Goal: Task Accomplishment & Management: Manage account settings

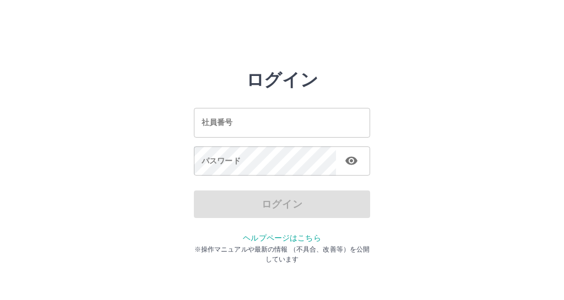
click at [291, 122] on input "社員番号" at bounding box center [282, 122] width 176 height 29
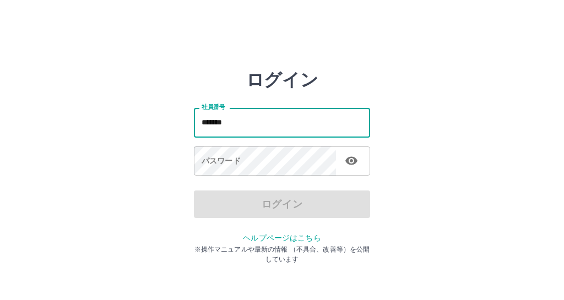
type input "*******"
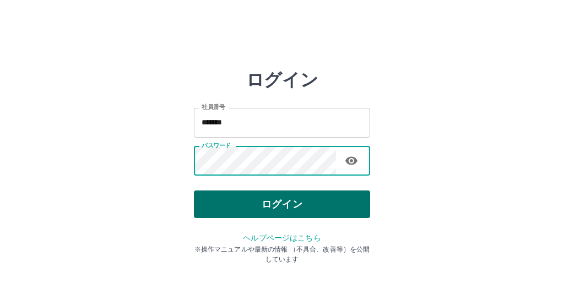
click at [247, 204] on button "ログイン" at bounding box center [282, 205] width 176 height 28
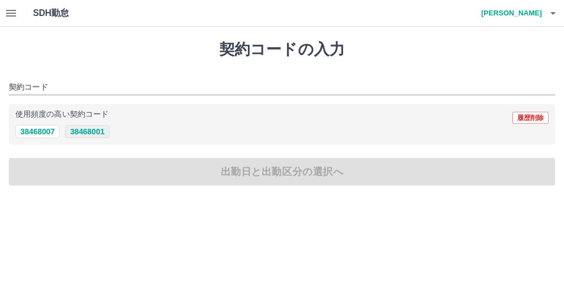
click at [85, 133] on button "38468001" at bounding box center [87, 131] width 44 height 13
type input "********"
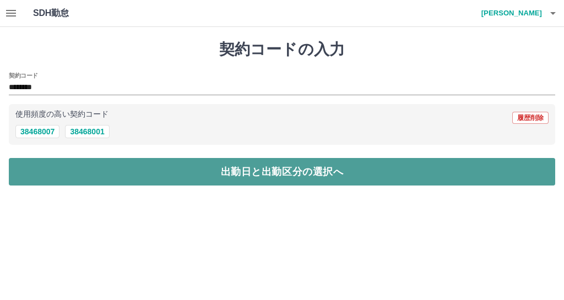
click at [93, 182] on button "出勤日と出勤区分の選択へ" at bounding box center [282, 172] width 546 height 28
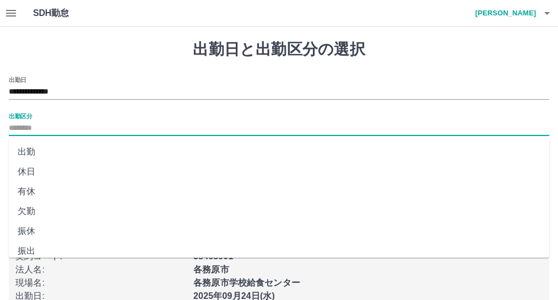
click at [83, 125] on input "出勤区分" at bounding box center [279, 129] width 540 height 14
click at [83, 149] on li "出勤" at bounding box center [279, 152] width 540 height 20
type input "**"
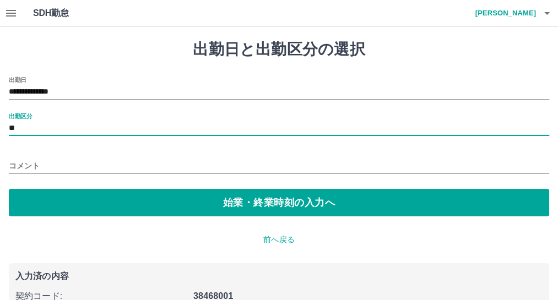
click at [81, 167] on input "コメント" at bounding box center [279, 166] width 540 height 16
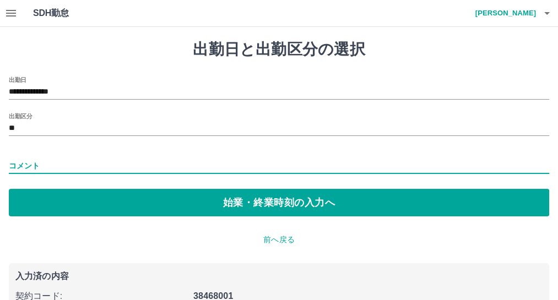
type input "**"
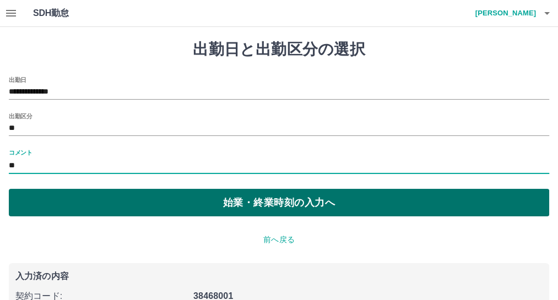
click at [71, 203] on button "始業・終業時刻の入力へ" at bounding box center [279, 203] width 540 height 28
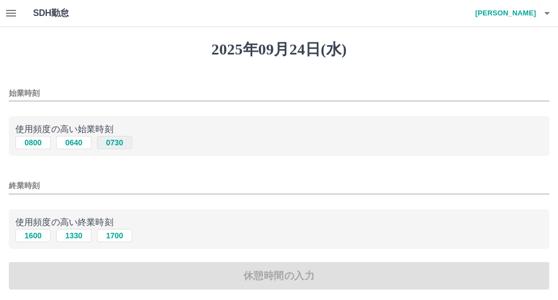
click at [109, 149] on button "0730" at bounding box center [114, 142] width 35 height 13
type input "****"
click at [120, 242] on button "1700" at bounding box center [114, 235] width 35 height 13
type input "****"
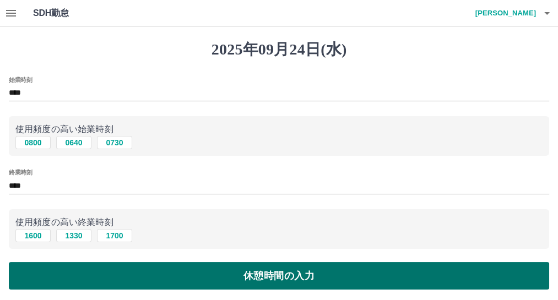
click at [98, 290] on button "休憩時間の入力" at bounding box center [279, 276] width 540 height 28
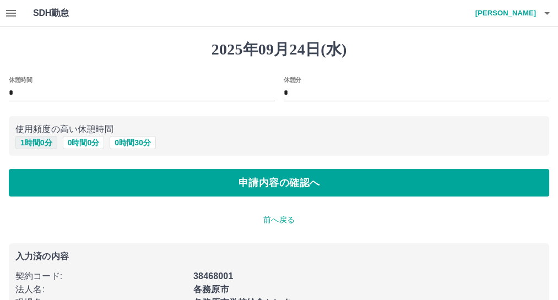
click at [36, 149] on button "1 時間 0 分" at bounding box center [36, 142] width 42 height 13
type input "*"
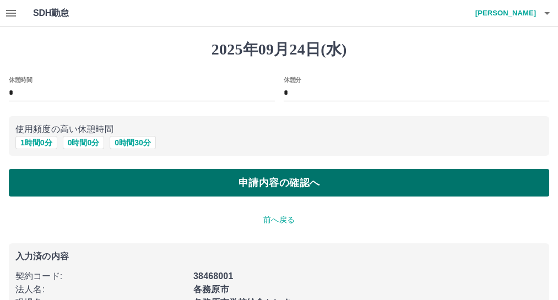
click at [29, 196] on button "申請内容の確認へ" at bounding box center [279, 183] width 540 height 28
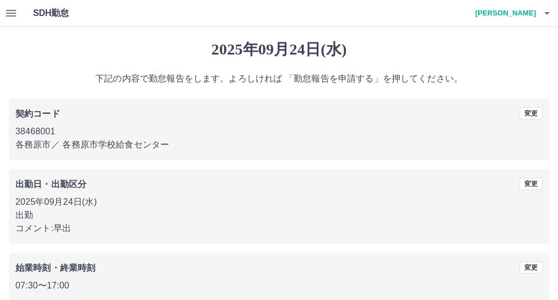
scroll to position [213, 0]
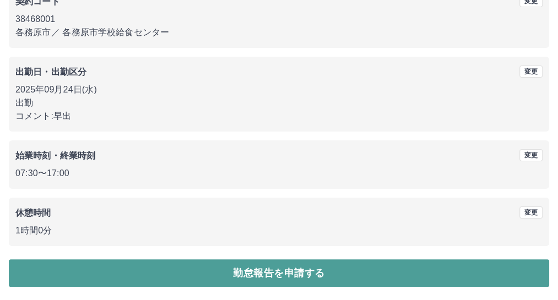
click at [533, 271] on button "勤怠報告を申請する" at bounding box center [279, 273] width 540 height 28
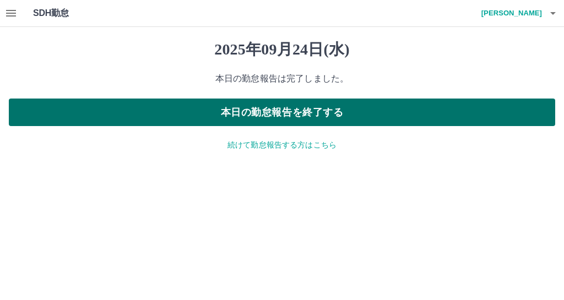
click at [466, 120] on button "本日の勤怠報告を終了する" at bounding box center [282, 113] width 546 height 28
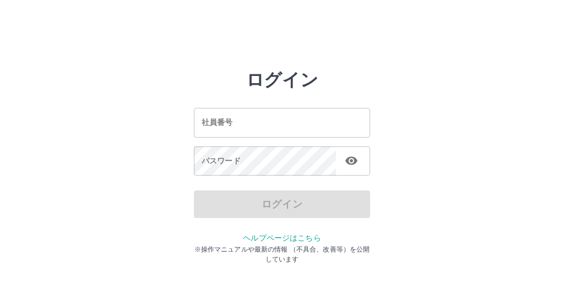
click at [202, 122] on input "社員番号" at bounding box center [282, 122] width 176 height 29
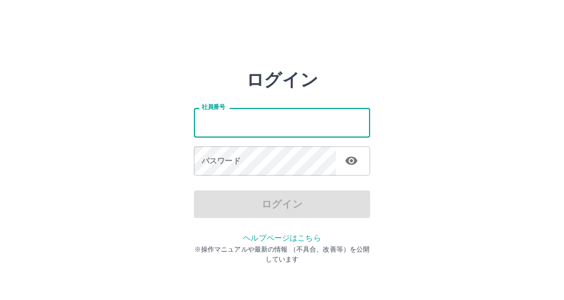
type input "*******"
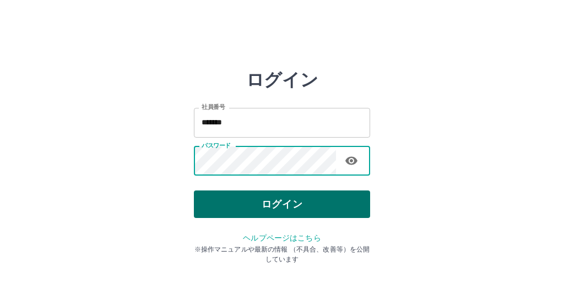
click at [214, 208] on button "ログイン" at bounding box center [282, 205] width 176 height 28
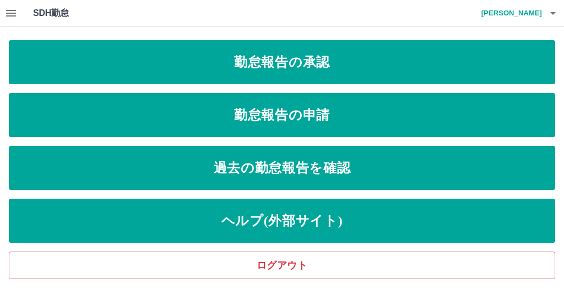
click at [16, 15] on icon "button" at bounding box center [11, 13] width 10 height 7
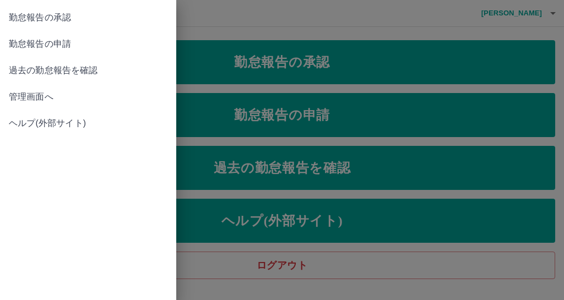
click at [31, 104] on span "管理画面へ" at bounding box center [88, 96] width 159 height 13
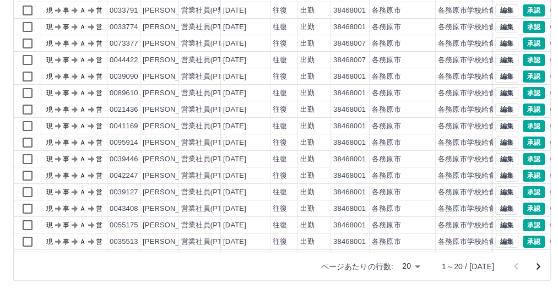
scroll to position [58, 0]
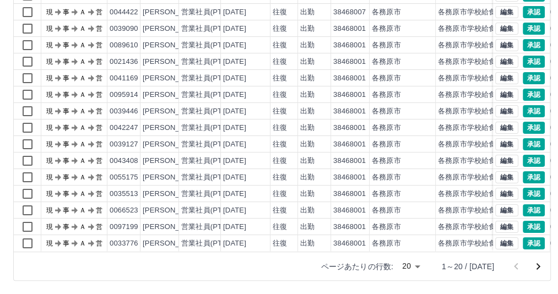
click at [537, 265] on icon "次のページへ" at bounding box center [539, 266] width 4 height 7
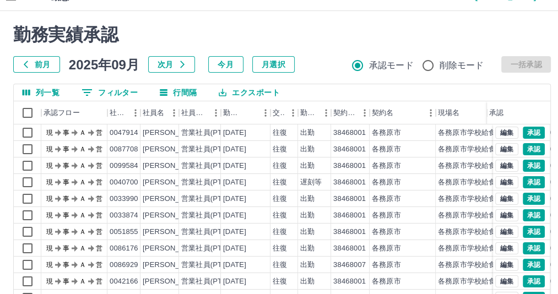
scroll to position [10, 0]
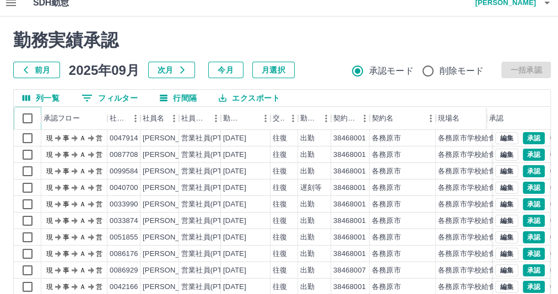
click at [35, 121] on icon at bounding box center [41, 118] width 13 height 13
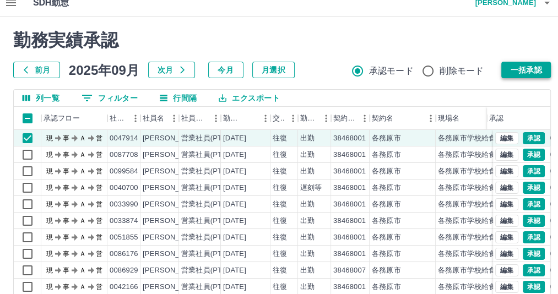
click at [514, 71] on button "一括承認" at bounding box center [526, 70] width 50 height 17
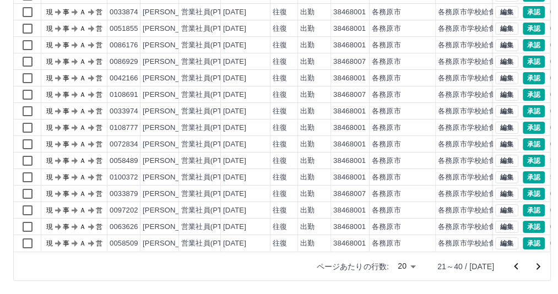
scroll to position [58, 0]
click at [537, 265] on icon "次のページへ" at bounding box center [539, 266] width 4 height 7
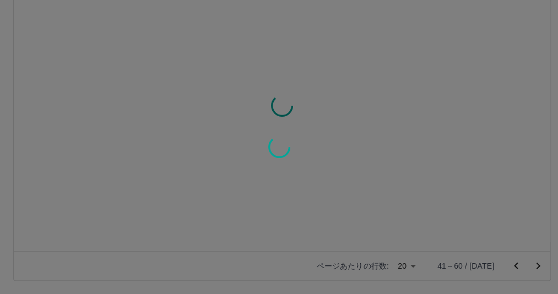
scroll to position [0, 0]
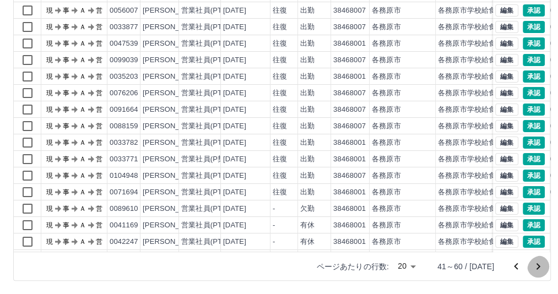
click at [533, 264] on icon "次のページへ" at bounding box center [538, 266] width 13 height 13
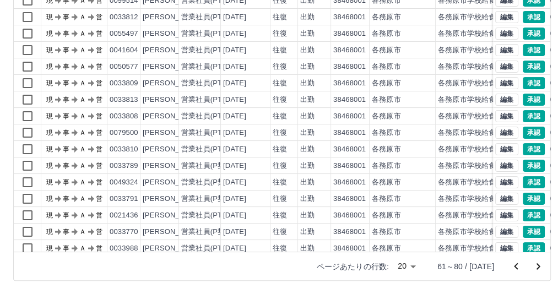
scroll to position [58, 0]
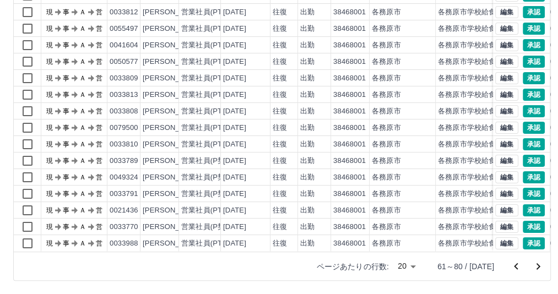
click at [534, 263] on icon "次のページへ" at bounding box center [538, 266] width 13 height 13
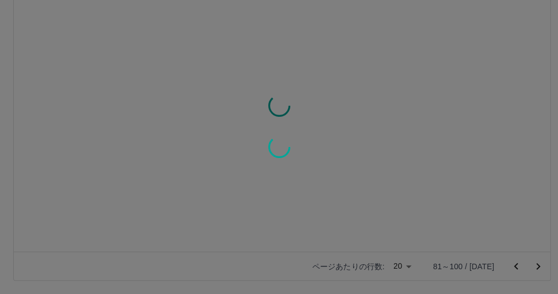
scroll to position [0, 0]
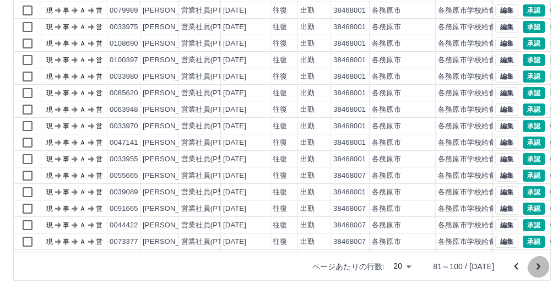
click at [534, 263] on icon "次のページへ" at bounding box center [538, 266] width 13 height 13
click at [546, 243] on div "現 事 Ａ 営 0040700 [PERSON_NAME] 営業社員(PT契約) [DATE] 往復 遅刻等 38468001 各務原市 各務原市学校給食セン…" at bounding box center [495, 134] width 962 height 331
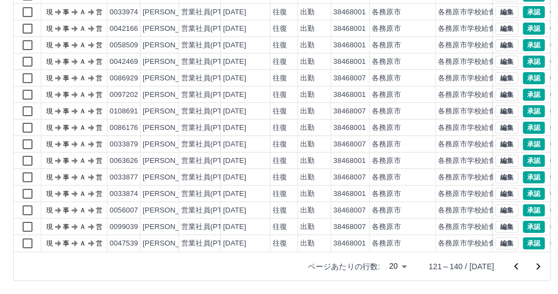
scroll to position [58, 0]
click at [366, 264] on body "SDH勤怠 [PERSON_NAME] 勤務実績承認 前月 [DATE] 次月 今月 月選択 承認モード 削除モード 一括承認 列一覧 0 フィルター 行間隔…" at bounding box center [279, 61] width 558 height 465
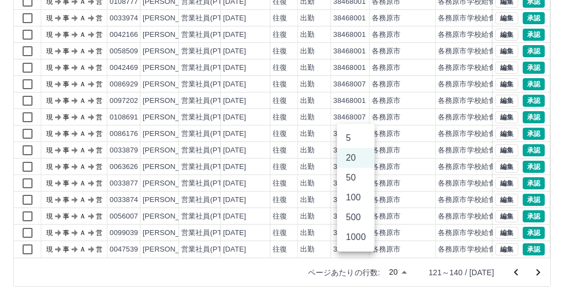
click at [355, 208] on li "100" at bounding box center [355, 198] width 37 height 20
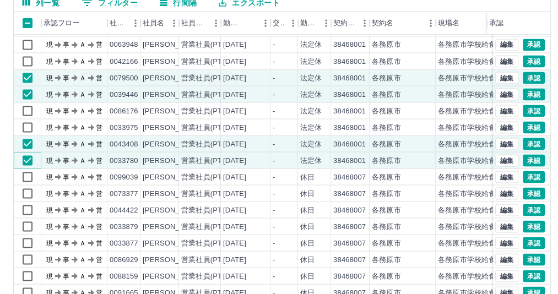
scroll to position [174, 0]
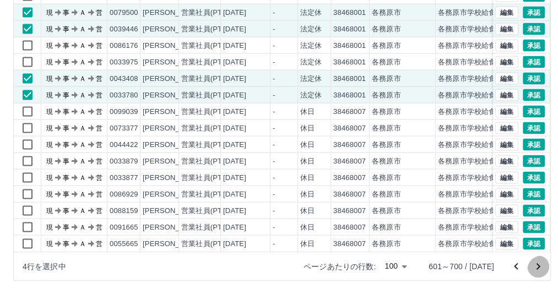
click at [534, 266] on icon "次のページへ" at bounding box center [538, 266] width 13 height 13
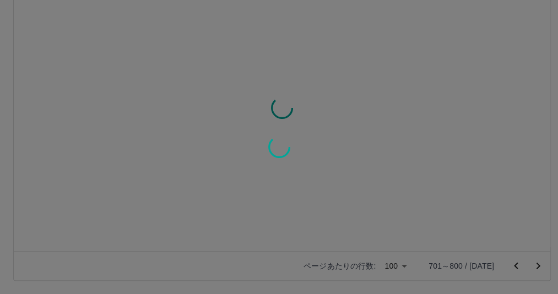
scroll to position [0, 0]
click at [535, 258] on div at bounding box center [279, 147] width 558 height 294
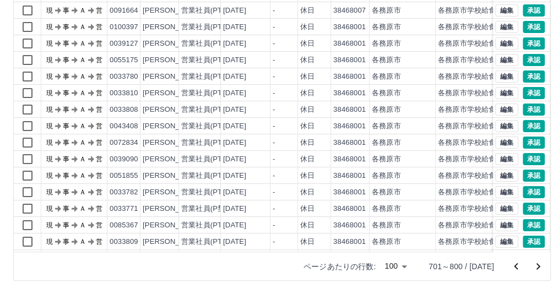
click at [535, 260] on icon "次のページへ" at bounding box center [538, 266] width 13 height 13
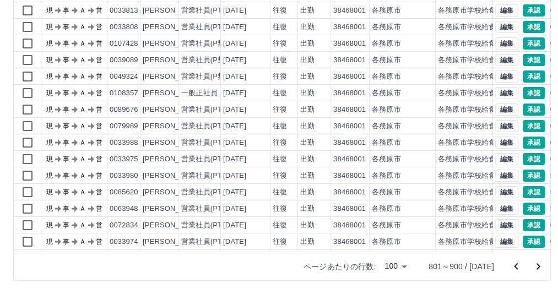
click at [535, 258] on div "勤務実績承認 前月 [DATE] 次月 今月 月選択 承認モード 削除モード 一括承認 列一覧 0 フィルター 行間隔 エクスポート 承認フロー 社員番号 社…" at bounding box center [282, 75] width 564 height 438
click at [537, 263] on icon "次のページへ" at bounding box center [539, 266] width 4 height 7
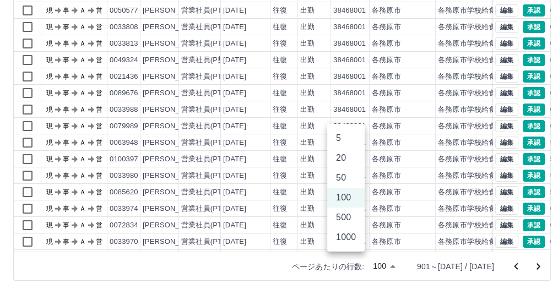
scroll to position [167, 0]
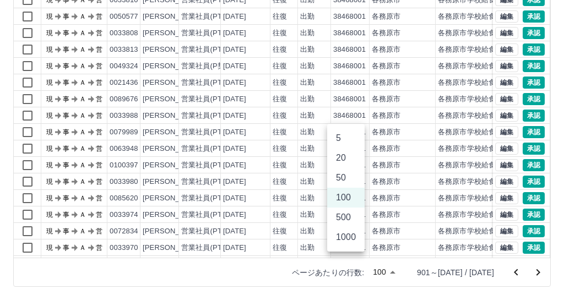
click at [360, 264] on body "SDH勤怠 [PERSON_NAME] 勤務実績承認 前月 [DATE] 次月 今月 月選択 承認モード 削除モード 一括承認 列一覧 0 フィルター 行間隔…" at bounding box center [282, 67] width 564 height 465
click at [356, 228] on li "500" at bounding box center [345, 218] width 37 height 20
type input "***"
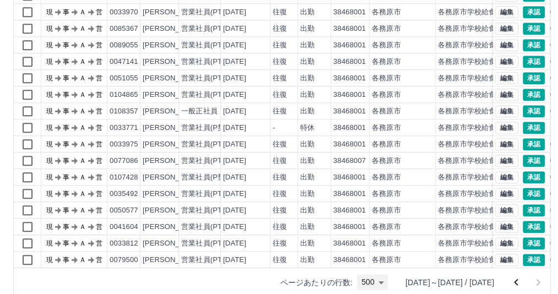
scroll to position [174, 0]
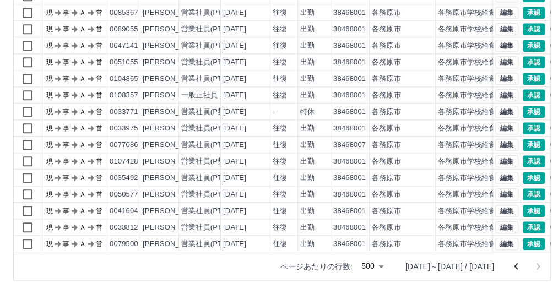
click at [547, 252] on div "ページあたりの行数: 500 *** [DATE]～[DATE] / [DATE]" at bounding box center [408, 266] width 283 height 29
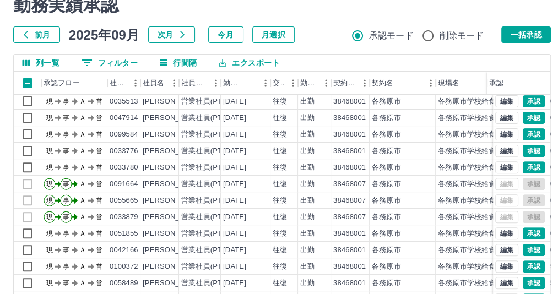
scroll to position [5863, 0]
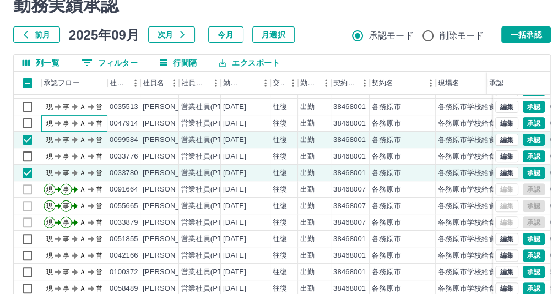
click at [47, 127] on text "現" at bounding box center [49, 124] width 7 height 8
click at [29, 216] on div at bounding box center [28, 222] width 28 height 17
click at [14, 119] on div at bounding box center [28, 123] width 28 height 17
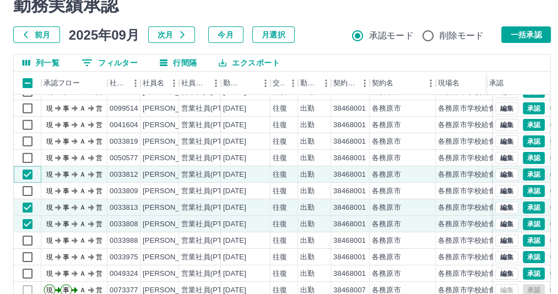
scroll to position [5128, 0]
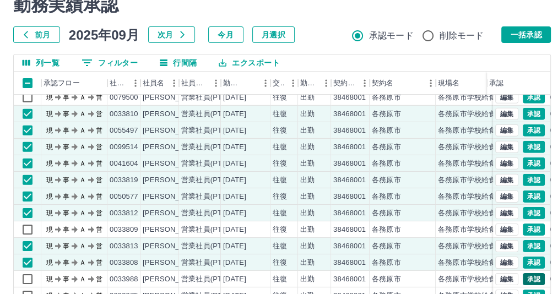
click at [551, 99] on div "勤務実績承認 前月 [DATE] 次月 今月 月選択 承認モード 削除モード 一括承認 列一覧 フィルター 行間隔 エクスポート 承認フロー 社員番号 社員名…" at bounding box center [282, 200] width 564 height 438
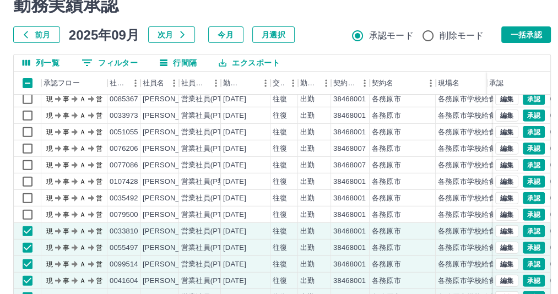
scroll to position [4996, 0]
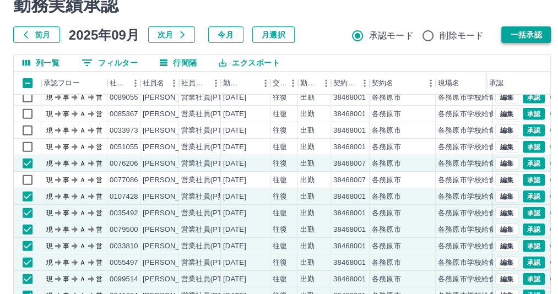
click at [520, 34] on button "一括承認" at bounding box center [526, 34] width 50 height 17
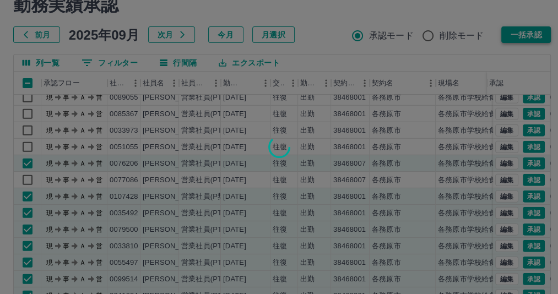
click at [520, 34] on div at bounding box center [279, 147] width 558 height 294
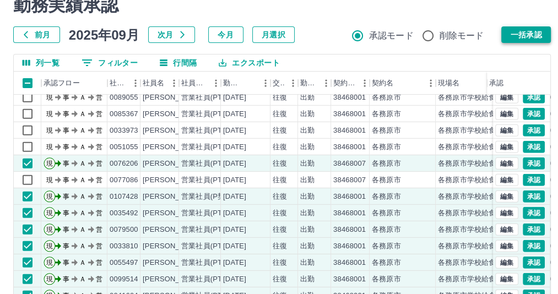
click at [520, 34] on button "一括承認" at bounding box center [526, 34] width 50 height 17
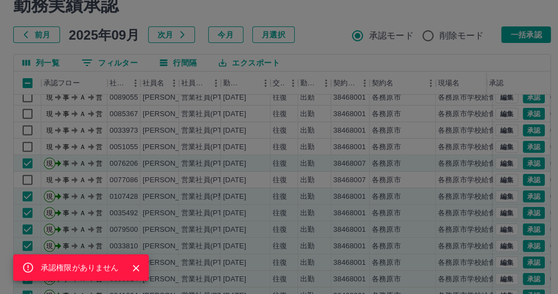
click at [142, 263] on icon "Close" at bounding box center [136, 268] width 11 height 11
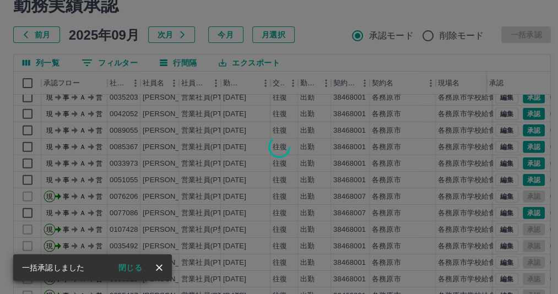
click at [142, 264] on button "閉じる" at bounding box center [130, 267] width 41 height 17
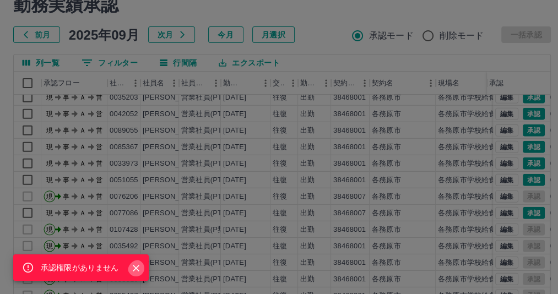
click at [142, 263] on icon "Close" at bounding box center [136, 268] width 11 height 11
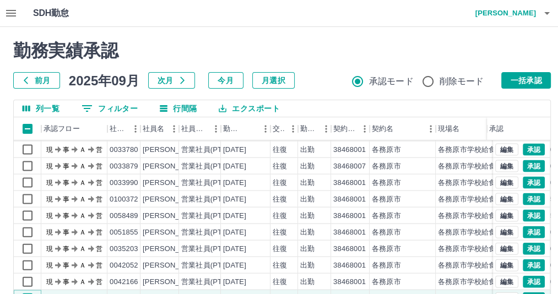
scroll to position [4442, 0]
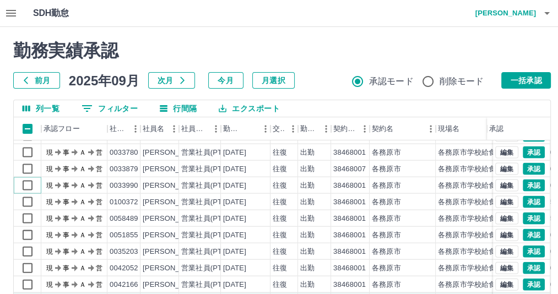
click at [28, 172] on div "現 事 Ａ 営 0097199 [PERSON_NAME] 営業社員(PT契約) [DATE] 往復 出勤 38468001 各務原市 各務原市学校給食センタ…" at bounding box center [332, 285] width 637 height 380
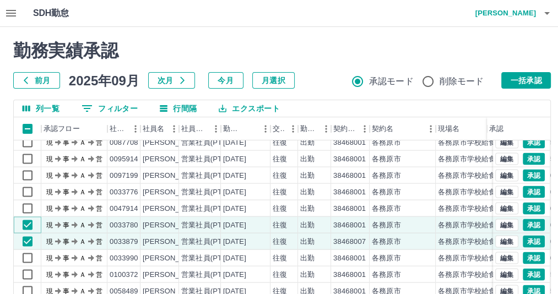
scroll to position [4368, 0]
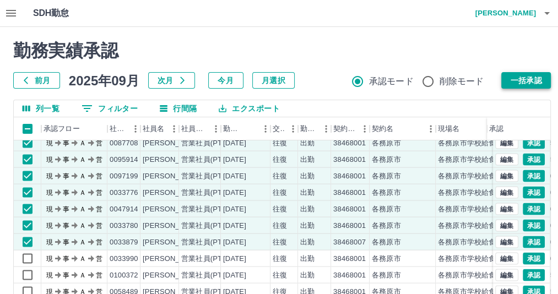
click at [527, 79] on button "一括承認" at bounding box center [526, 80] width 50 height 17
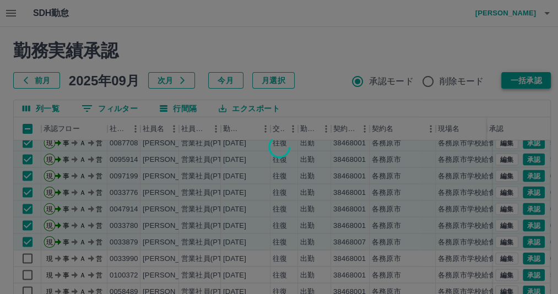
click at [527, 79] on div at bounding box center [279, 147] width 558 height 294
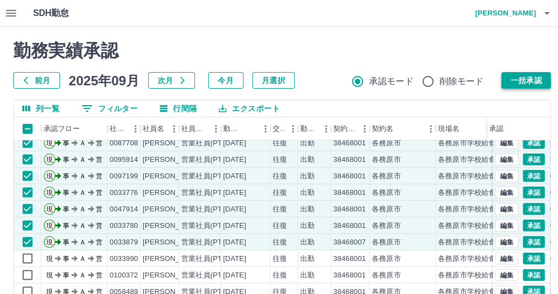
click at [522, 80] on button "一括承認" at bounding box center [526, 80] width 50 height 17
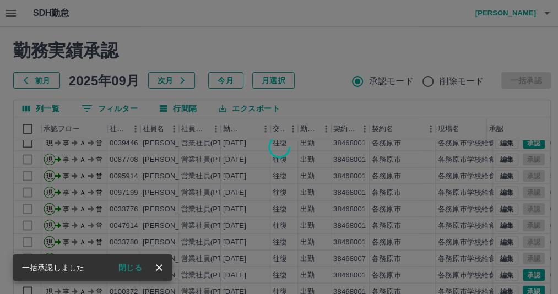
click at [165, 262] on icon "close" at bounding box center [159, 267] width 11 height 11
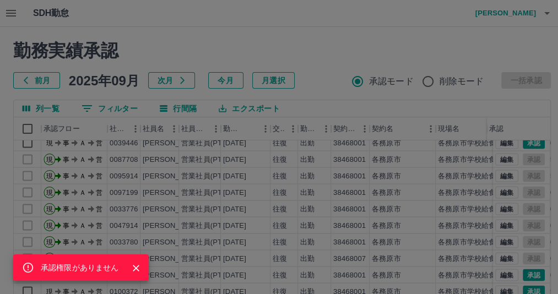
click at [352, 187] on div "承認権限がありません" at bounding box center [279, 147] width 558 height 294
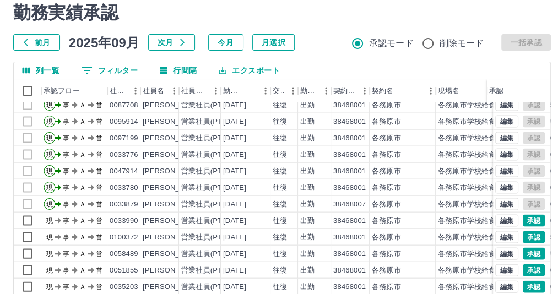
scroll to position [73, 0]
